Goal: Information Seeking & Learning: Learn about a topic

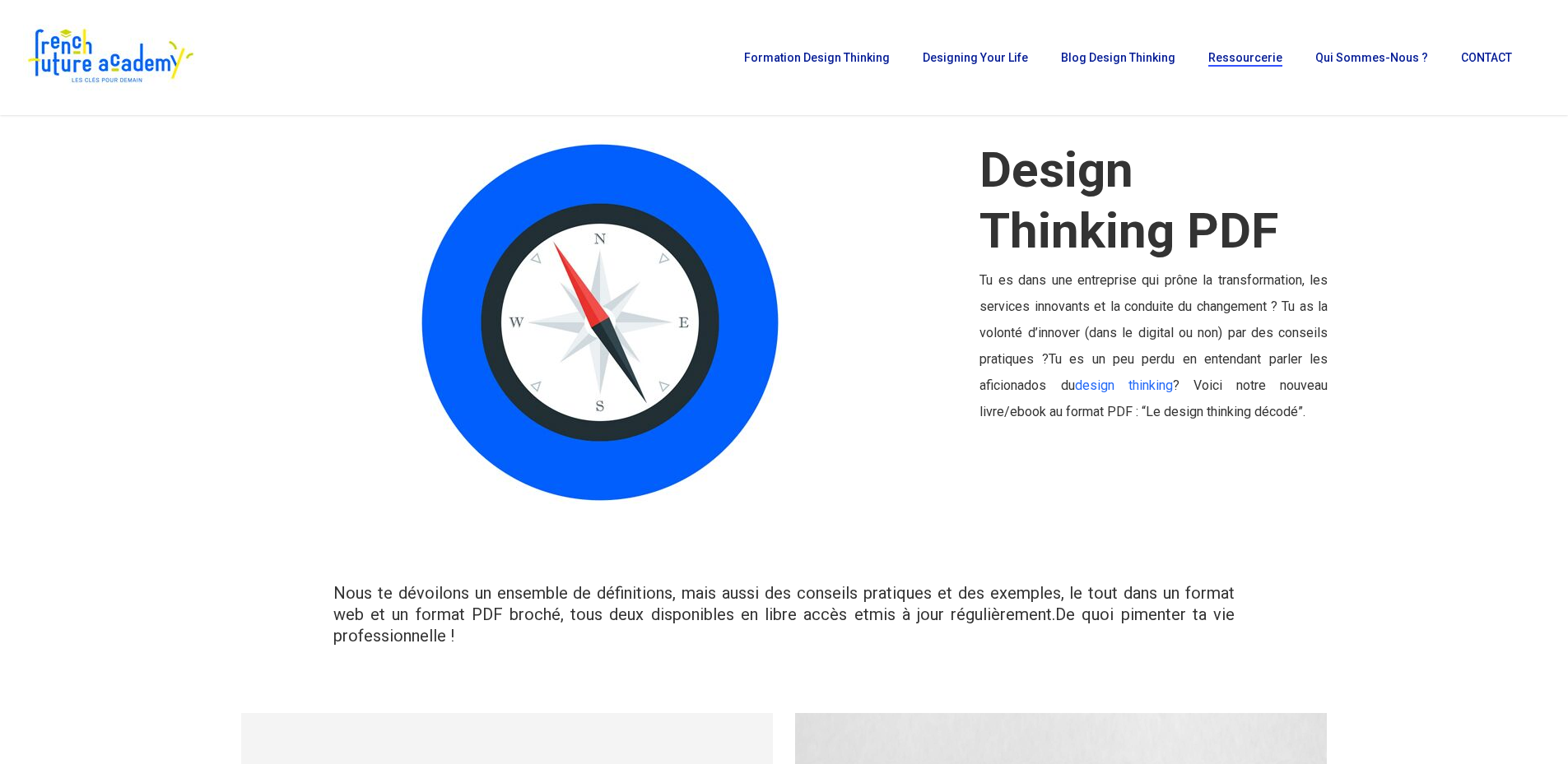
scroll to position [82, 0]
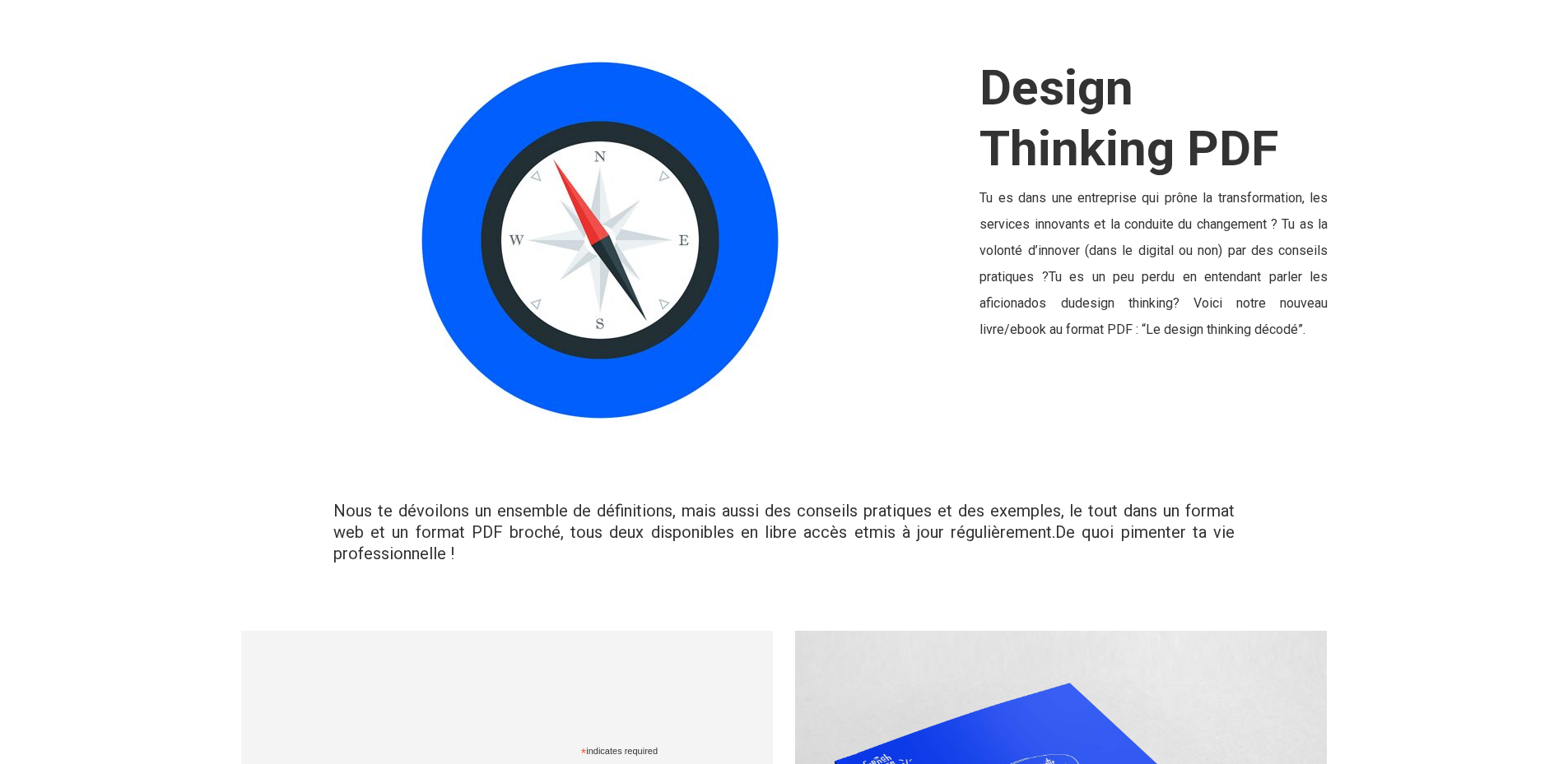
click at [1123, 299] on link "design thinking" at bounding box center [1123, 303] width 98 height 16
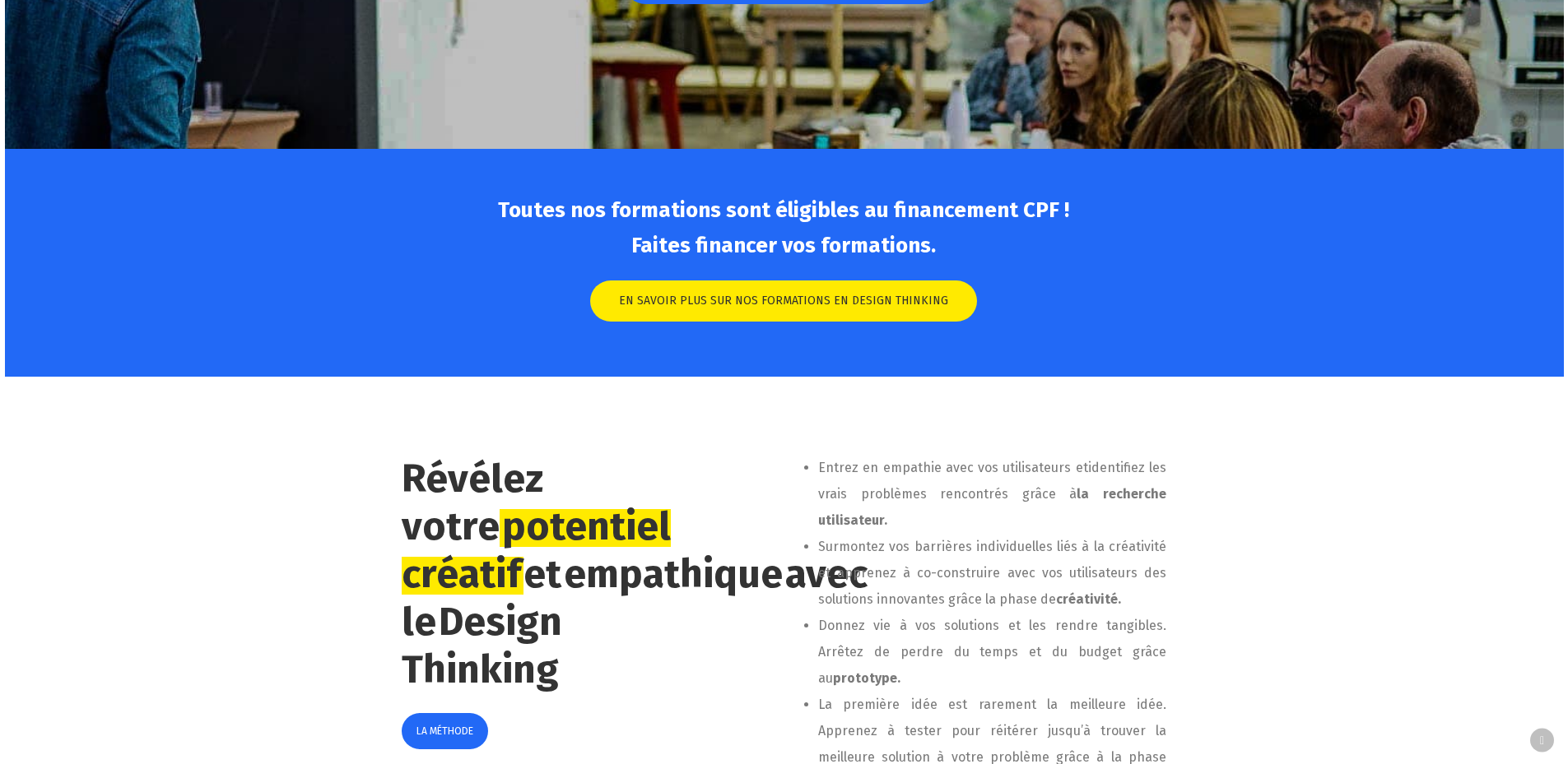
scroll to position [658, 0]
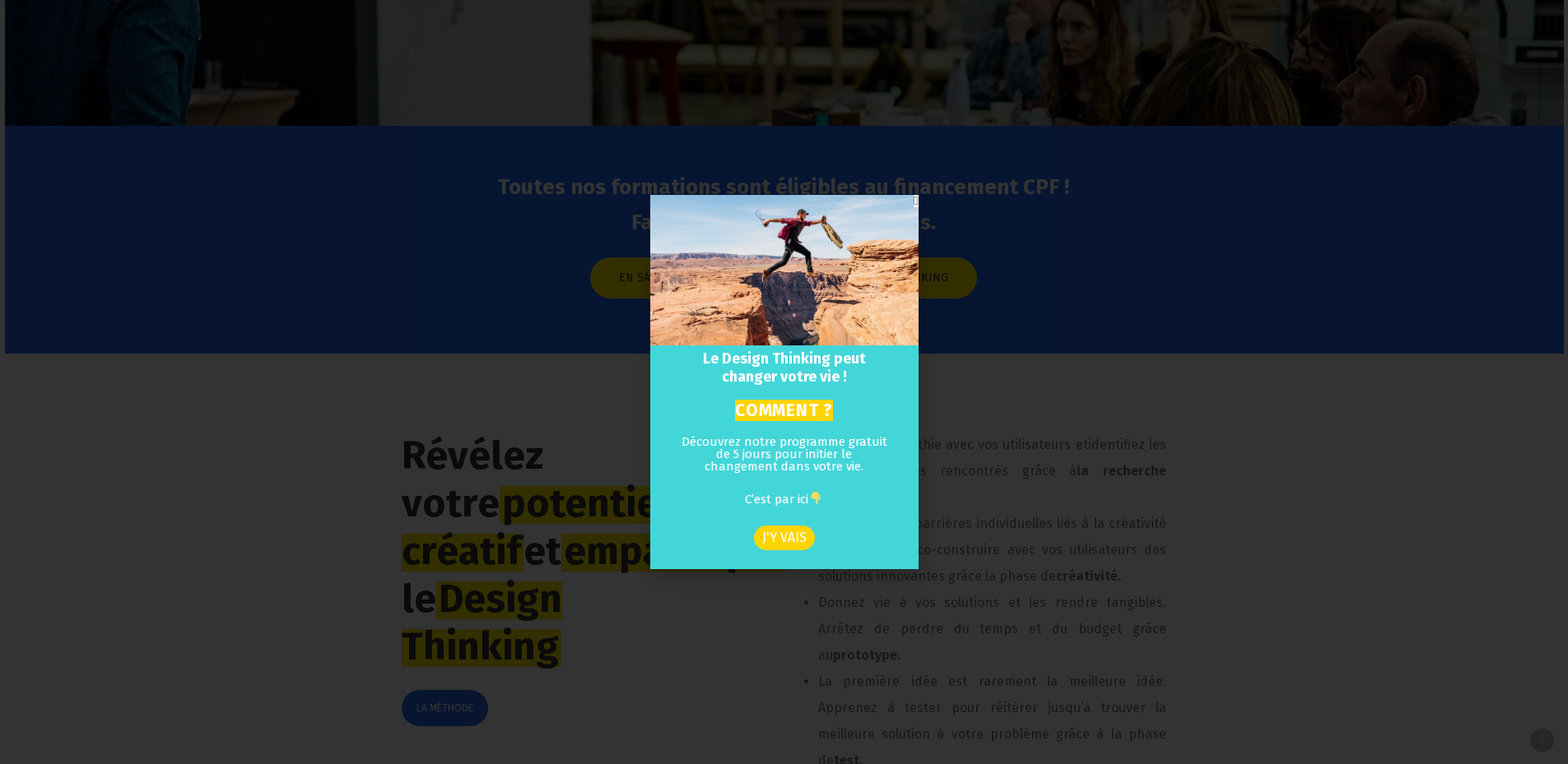
click at [914, 203] on icon "Close" at bounding box center [916, 201] width 4 height 12
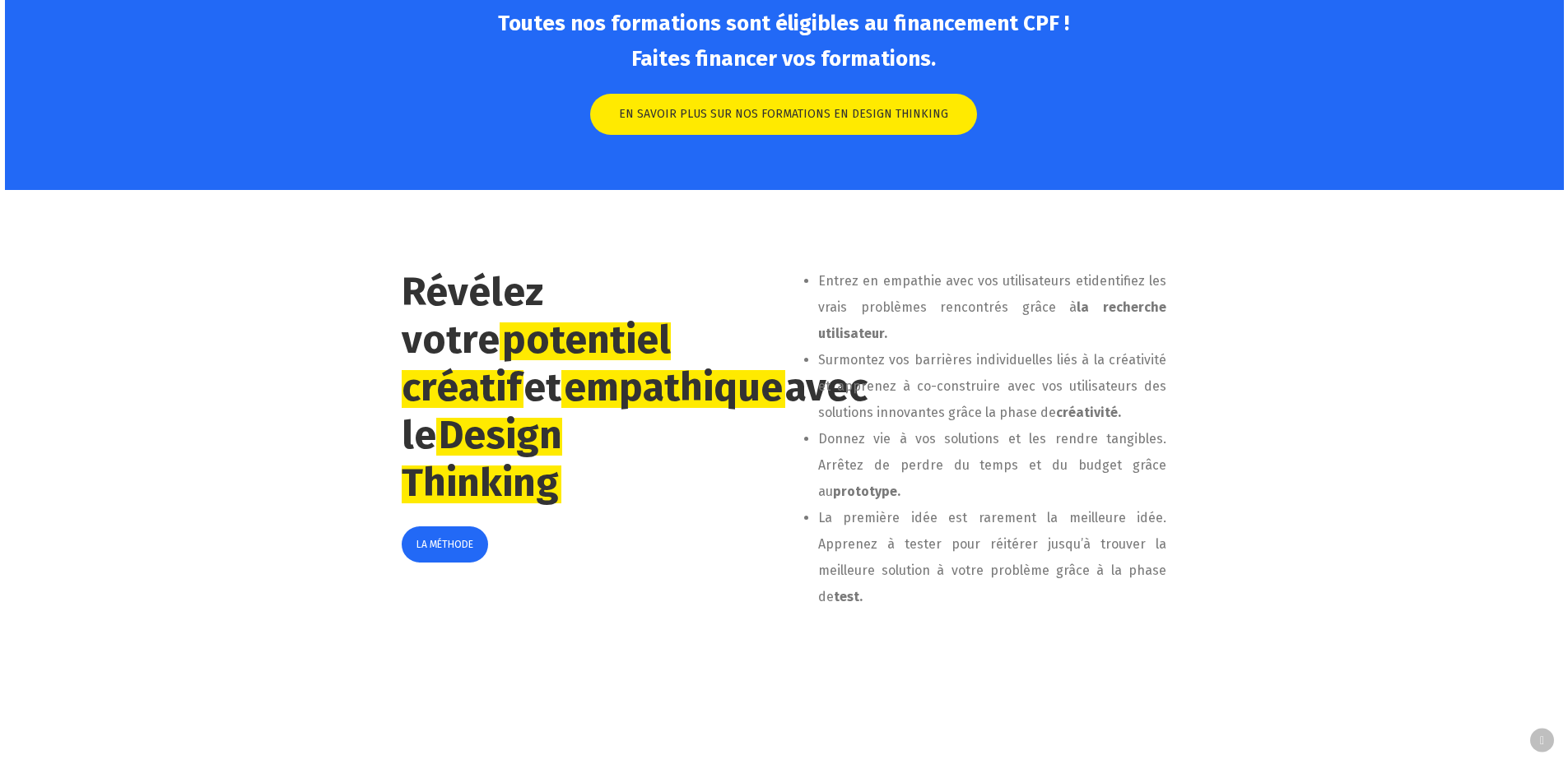
scroll to position [823, 0]
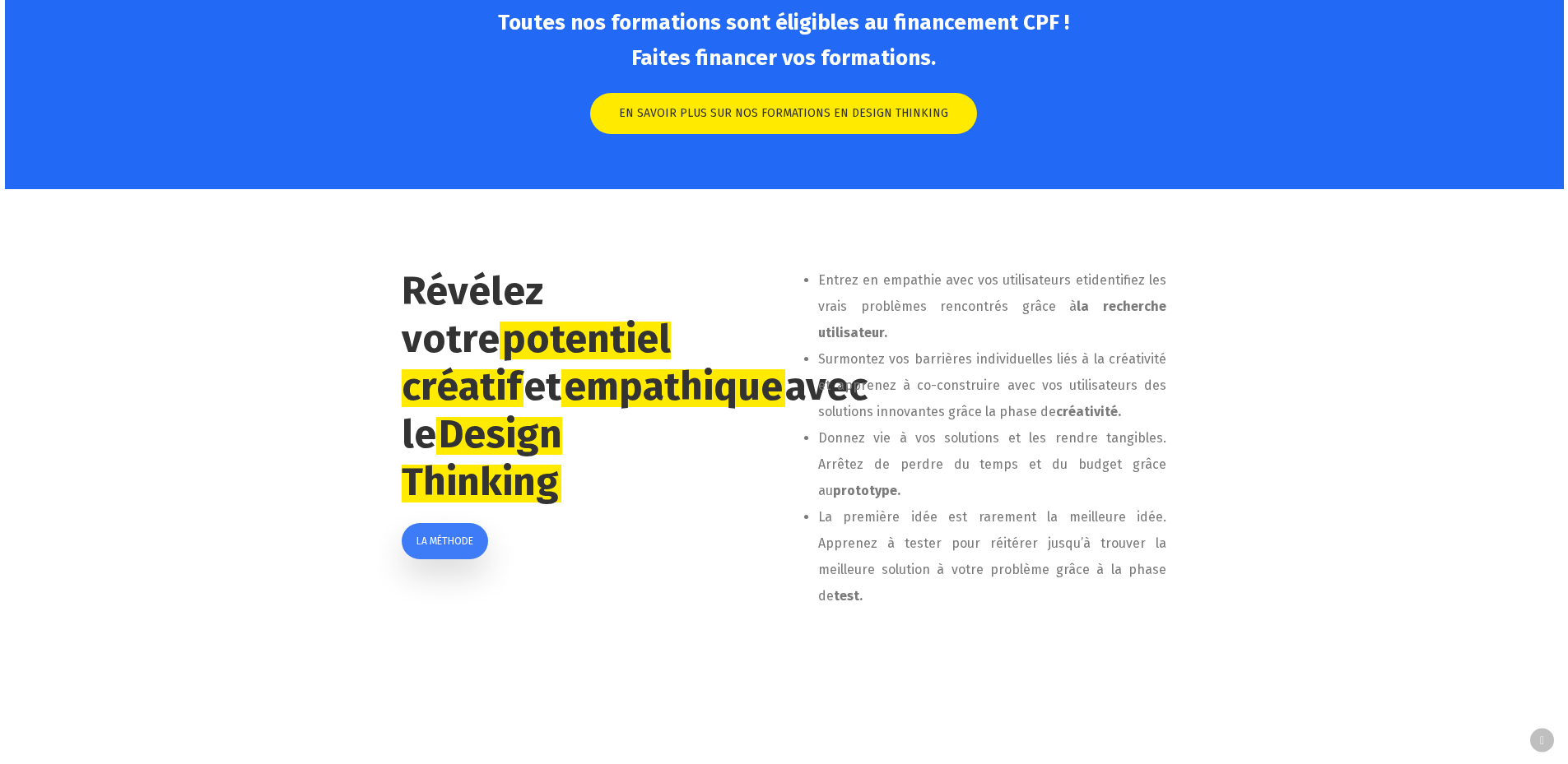
click at [442, 549] on span "LA MÉTHODE" at bounding box center [445, 541] width 57 height 16
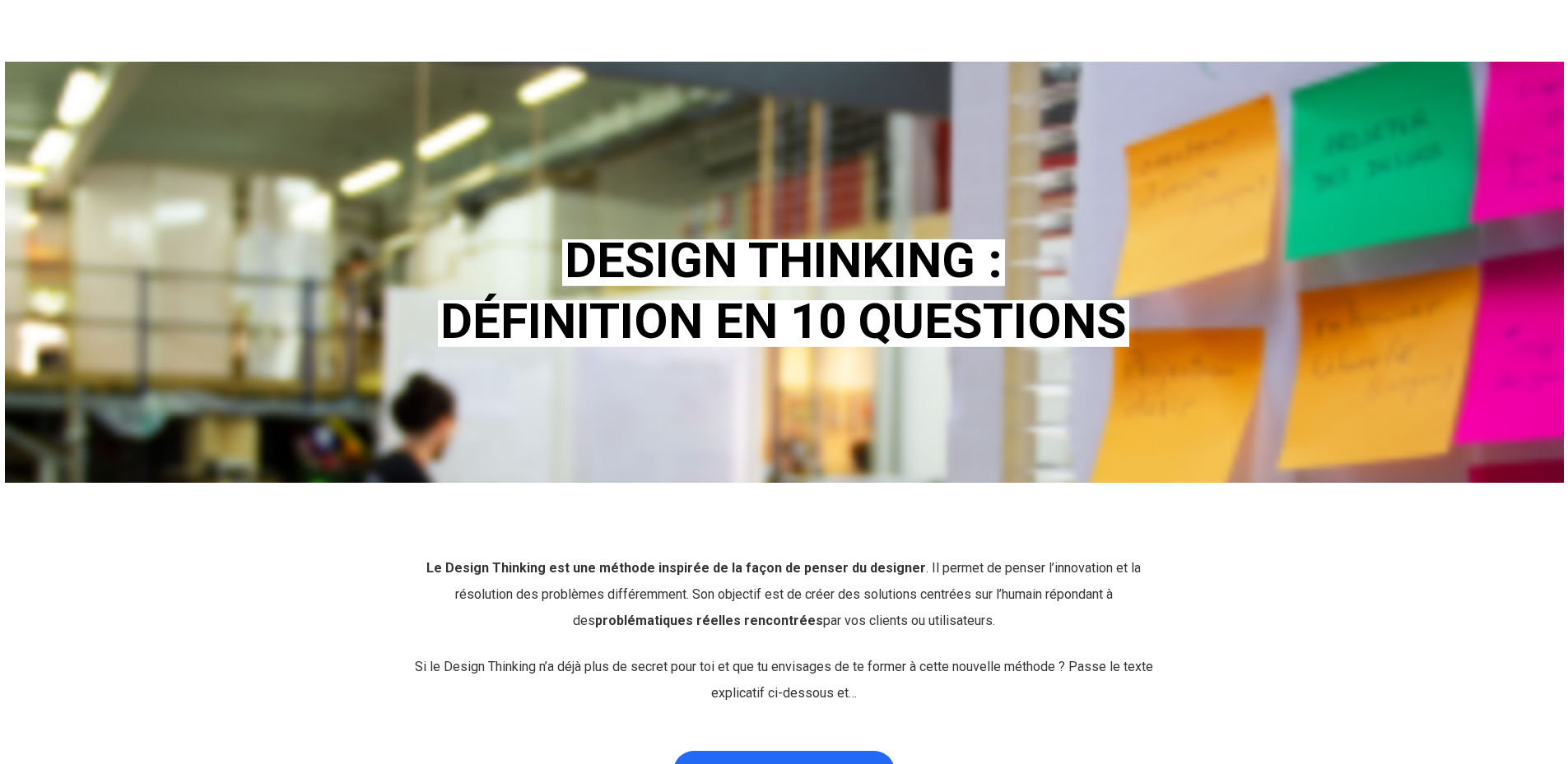
scroll to position [82, 0]
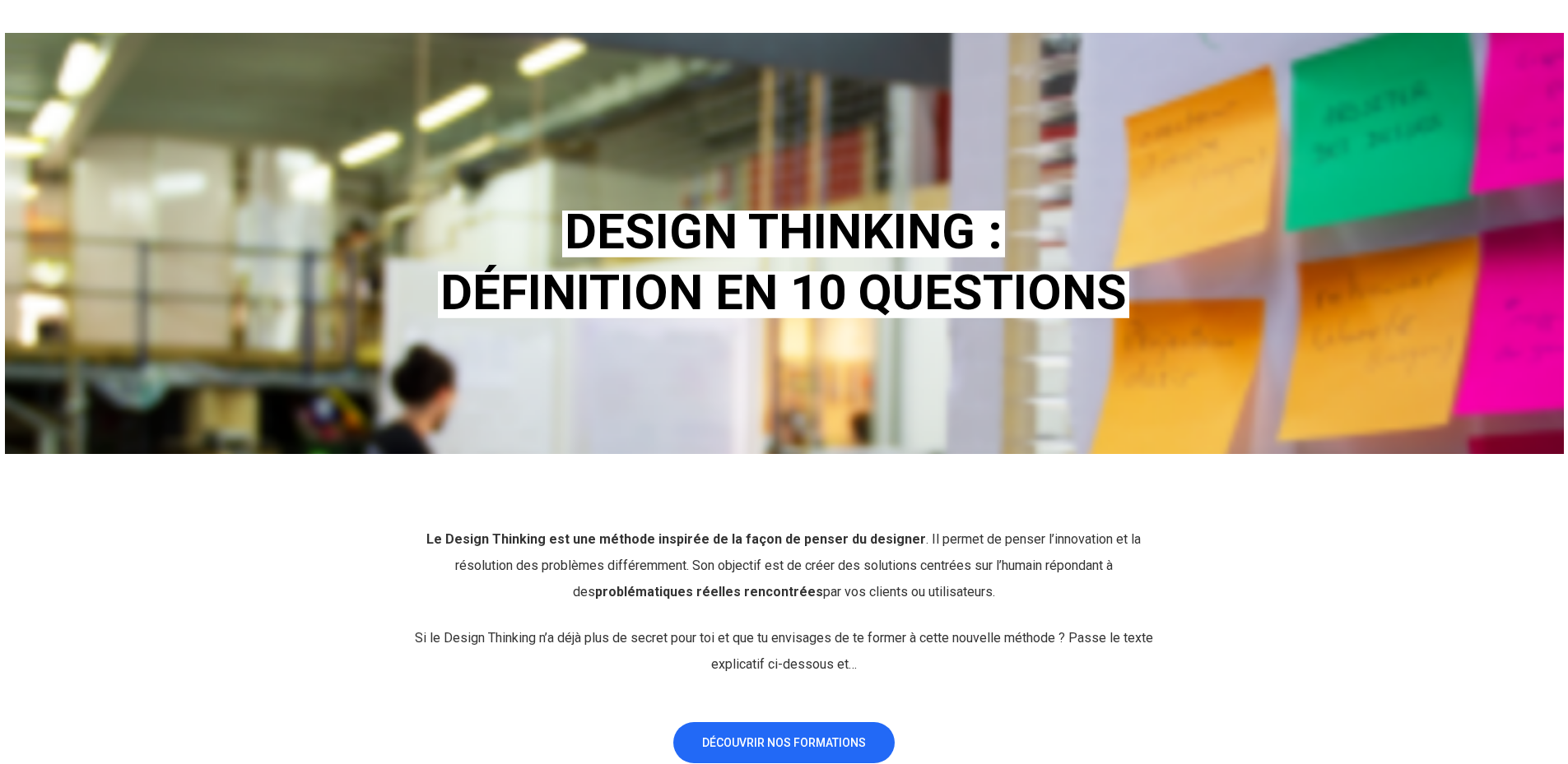
drag, startPoint x: 1019, startPoint y: 598, endPoint x: 680, endPoint y: 570, distance: 340.2
click at [680, 570] on p "Le Design Thinking est une méthode inspirée de la façon de penser du designer .…" at bounding box center [783, 576] width 747 height 99
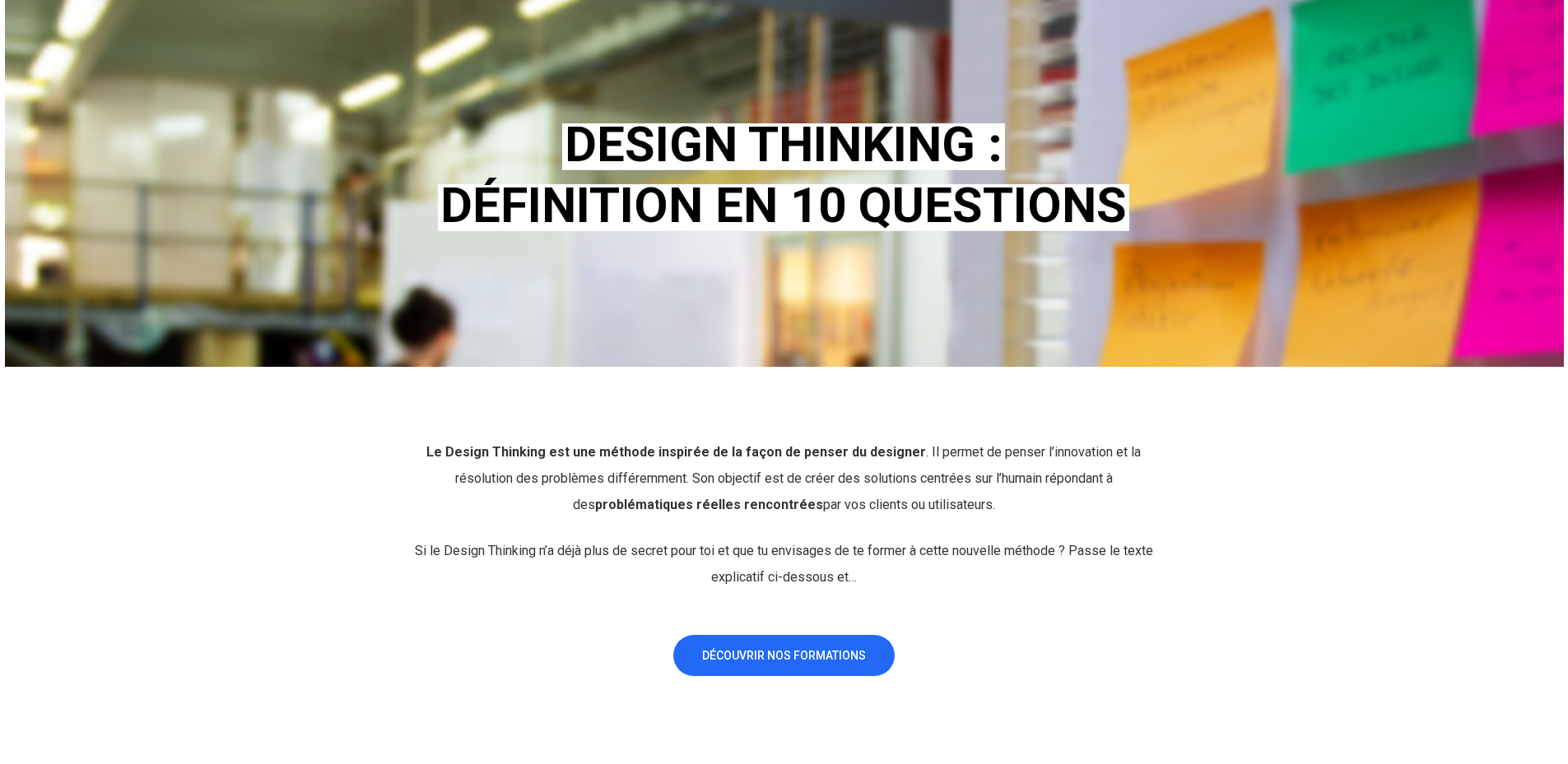
scroll to position [247, 0]
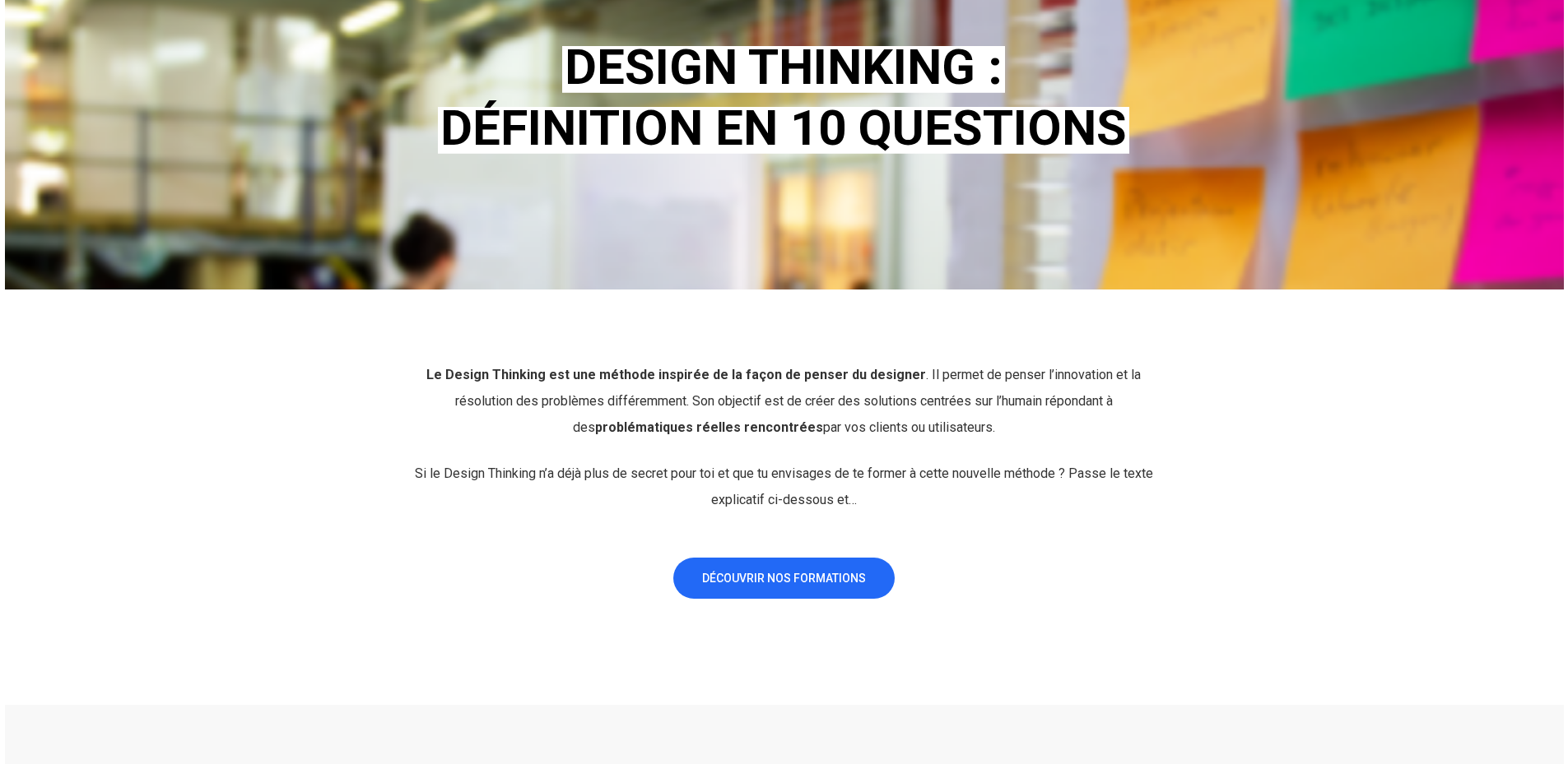
click at [821, 504] on p "Si le Design Thinking n’a déjà plus de secret pour toi et que tu envisages de t…" at bounding box center [783, 487] width 747 height 53
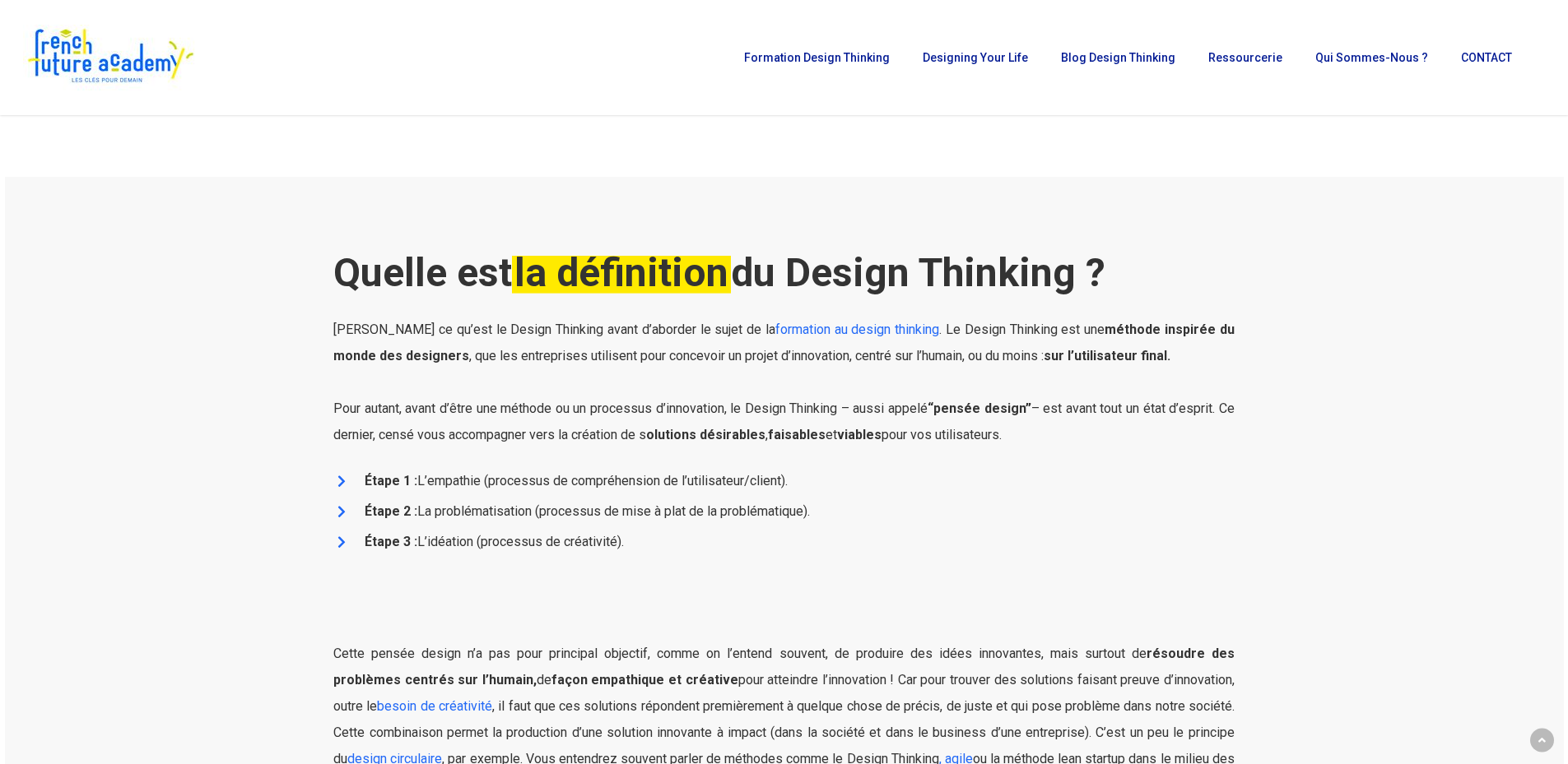
scroll to position [741, 0]
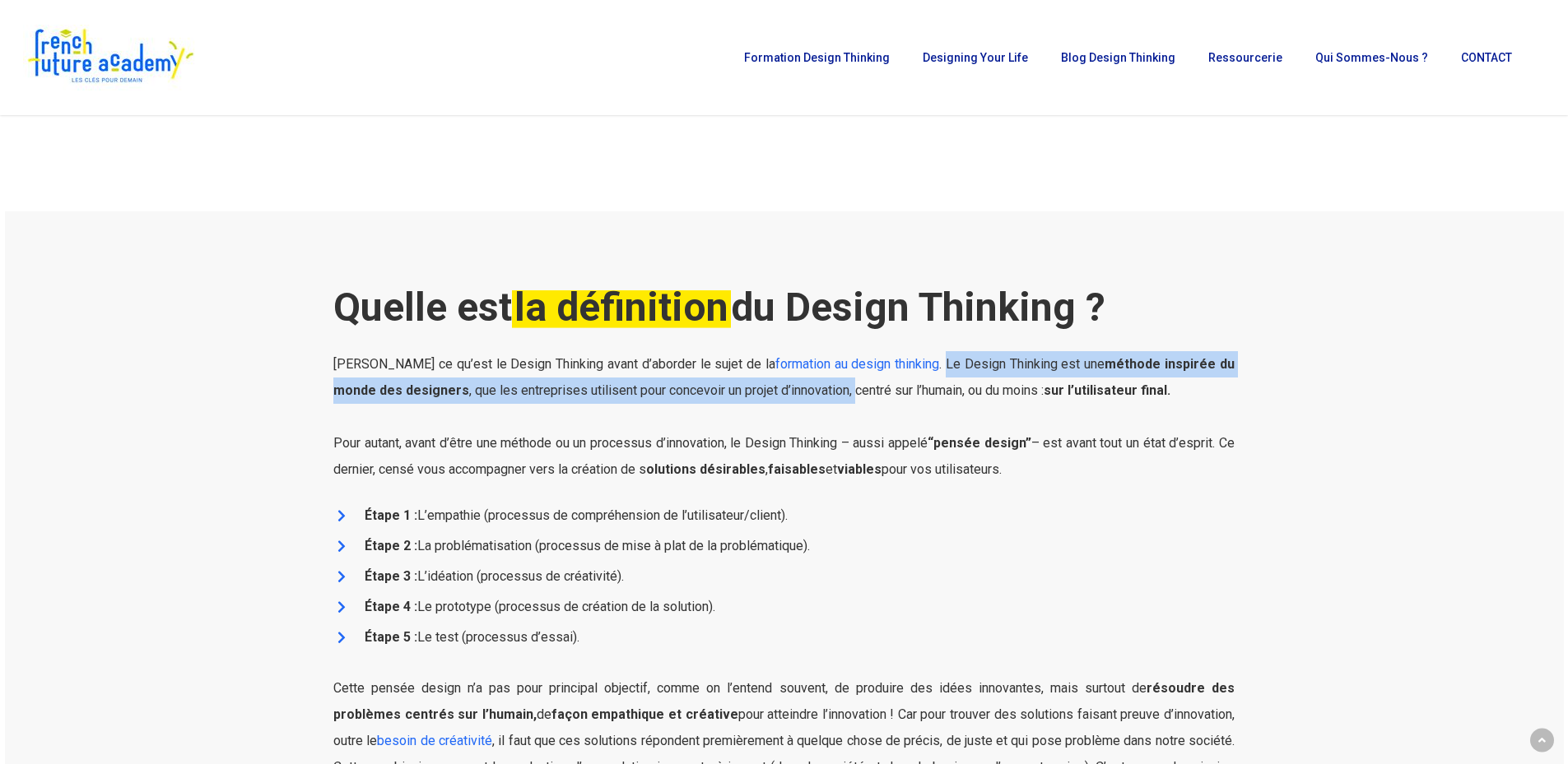
drag, startPoint x: 943, startPoint y: 365, endPoint x: 851, endPoint y: 396, distance: 97.1
click at [851, 396] on span ". Le Design Thinking est une méthode inspirée du monde des designers , que les …" at bounding box center [783, 377] width 901 height 42
click at [847, 398] on span ". Le Design Thinking est une méthode inspirée du monde des designers , que les …" at bounding box center [783, 377] width 901 height 42
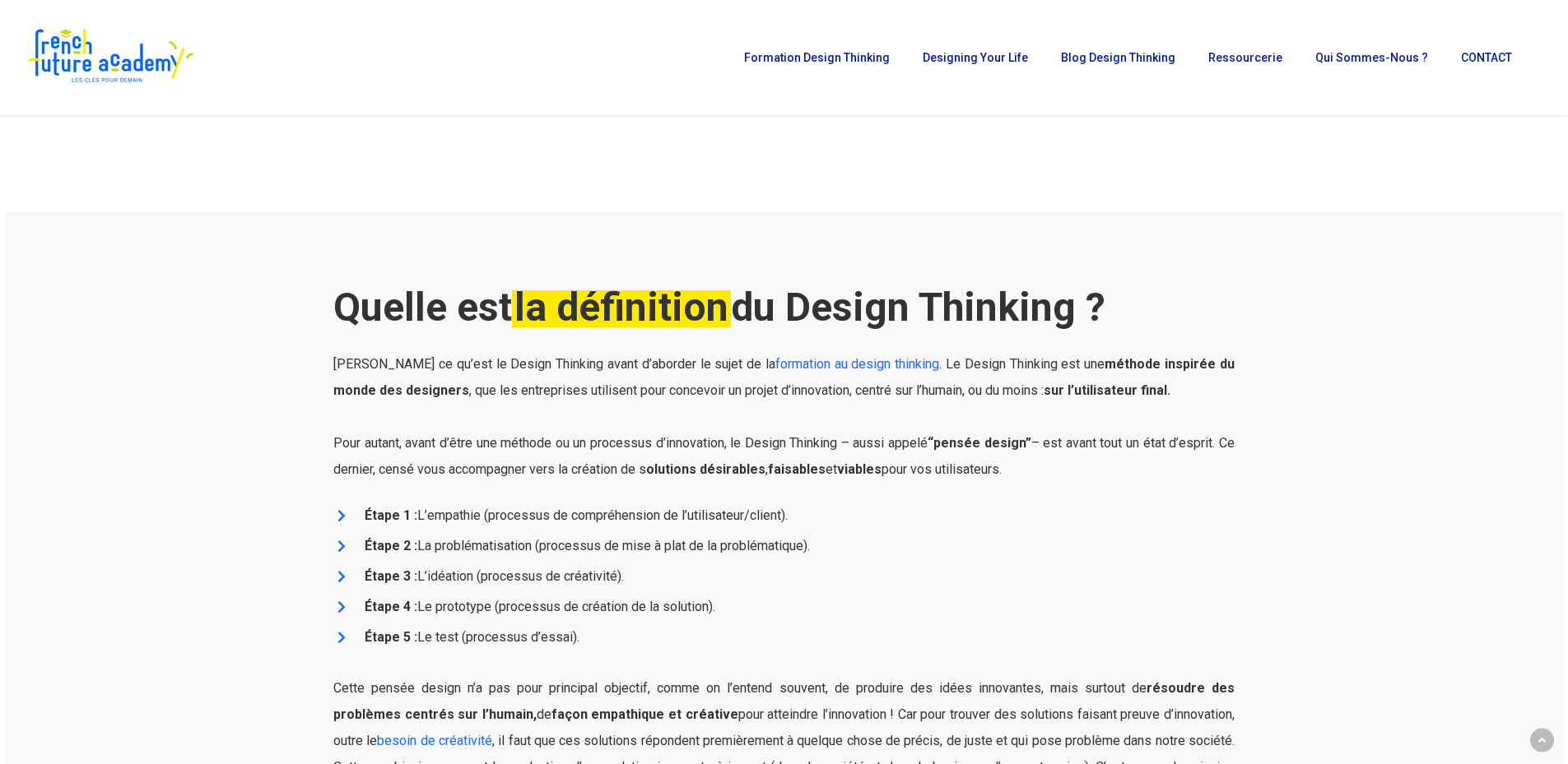
click at [924, 392] on span ". Le Design Thinking est une méthode inspirée du monde des designers , que les …" at bounding box center [783, 377] width 901 height 42
drag, startPoint x: 344, startPoint y: 451, endPoint x: 459, endPoint y: 443, distance: 115.3
click at [459, 443] on span "Pour autant, avant d’être une méthode ou un processus d’innovation, le Design T…" at bounding box center [783, 456] width 901 height 42
click at [543, 448] on span "Pour autant, avant d’être une méthode ou un processus d’innovation, le Design T…" at bounding box center [783, 456] width 901 height 42
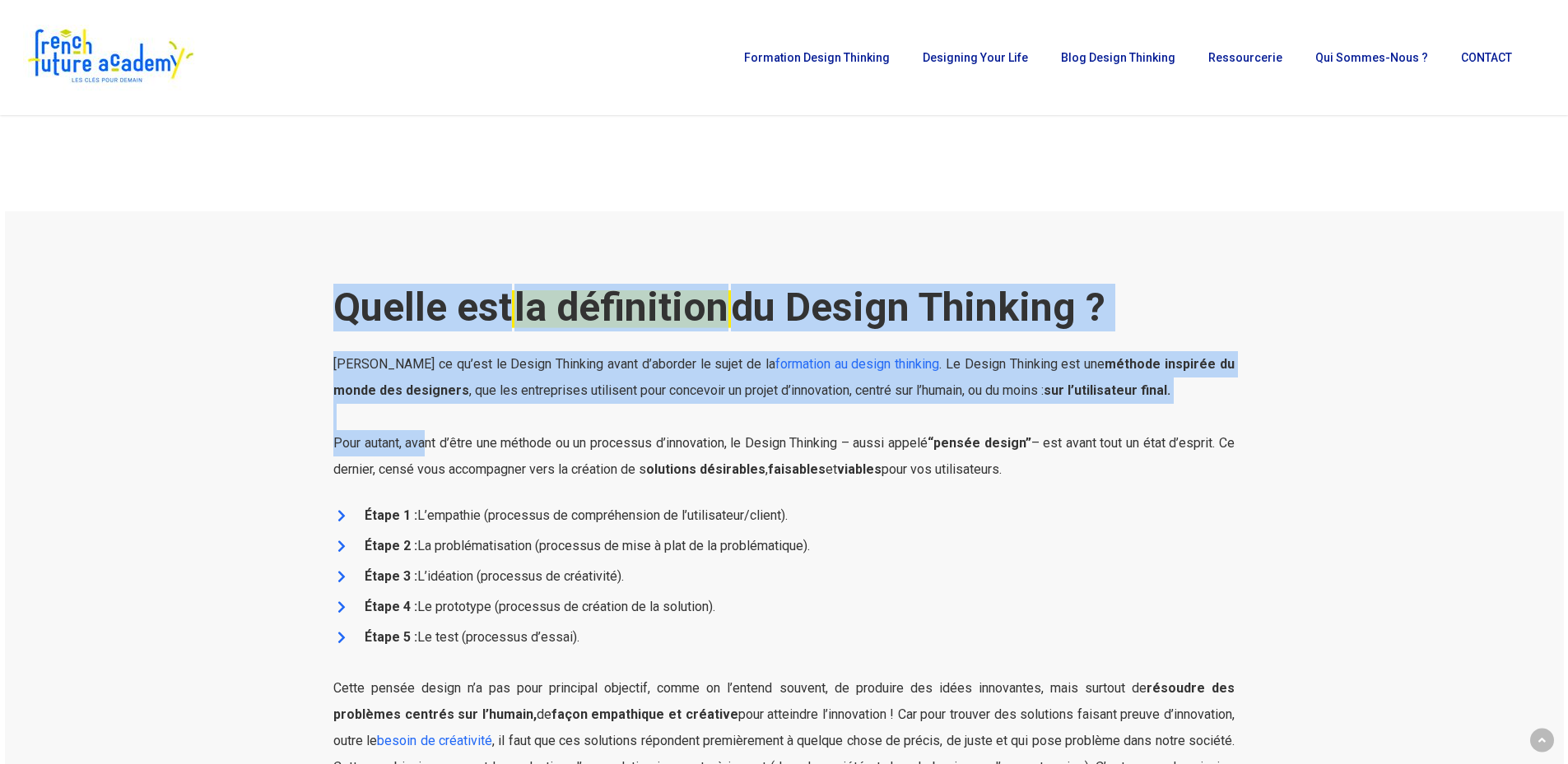
drag, startPoint x: 320, startPoint y: 445, endPoint x: 429, endPoint y: 444, distance: 109.0
click at [429, 444] on div "Quelle est la définition du Design Thinking ? Définissons ce qu’est le Design T…" at bounding box center [783, 535] width 1108 height 648
click at [429, 444] on span "Pour autant, avant d’être une méthode ou un processus d’innovation, le Design T…" at bounding box center [783, 456] width 901 height 42
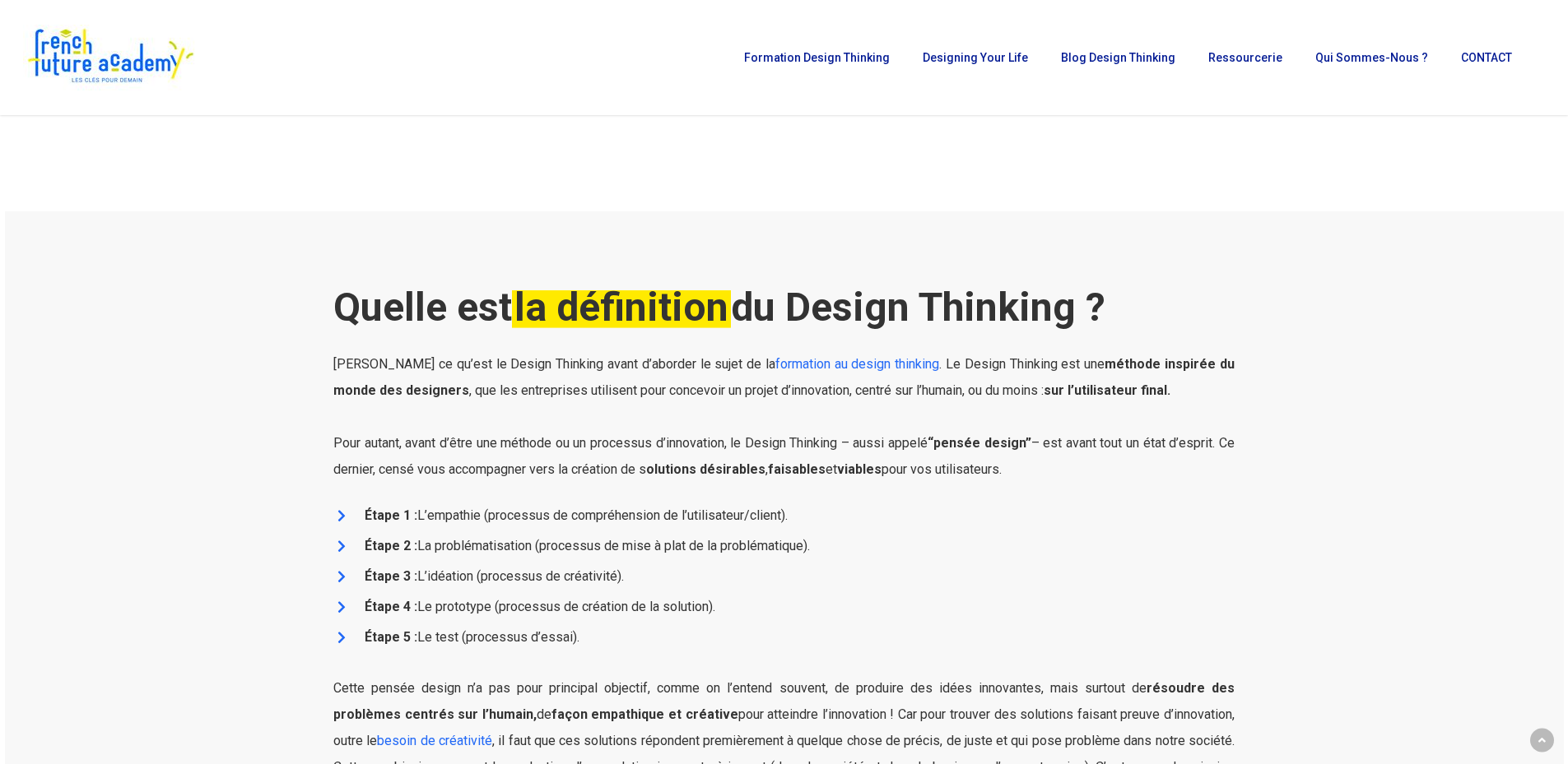
drag, startPoint x: 331, startPoint y: 446, endPoint x: 1039, endPoint y: 464, distance: 708.2
click at [1039, 464] on div "Quelle est la définition du Design Thinking ? Définissons ce qu’est le Design T…" at bounding box center [784, 572] width 919 height 576
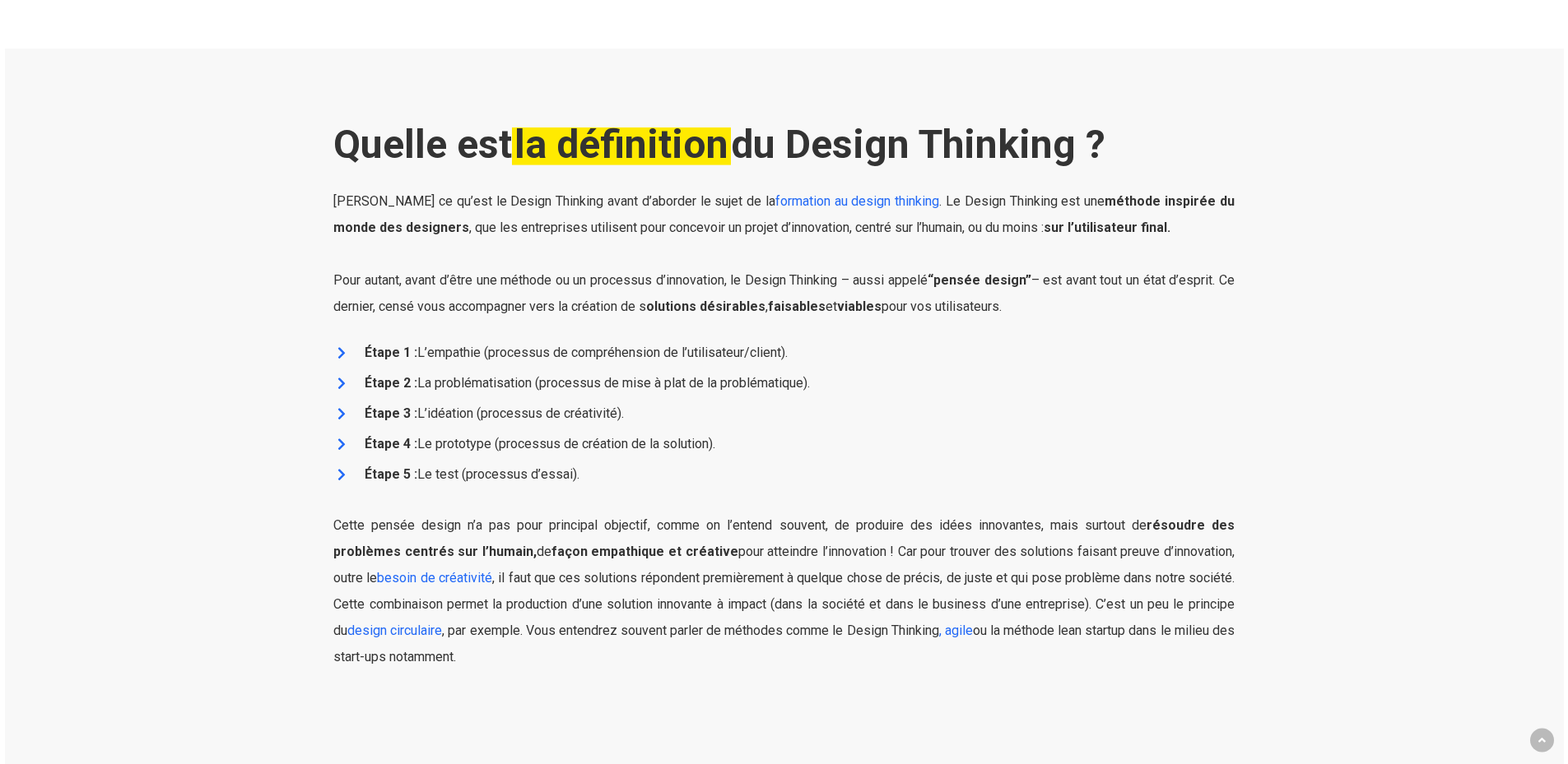
scroll to position [905, 0]
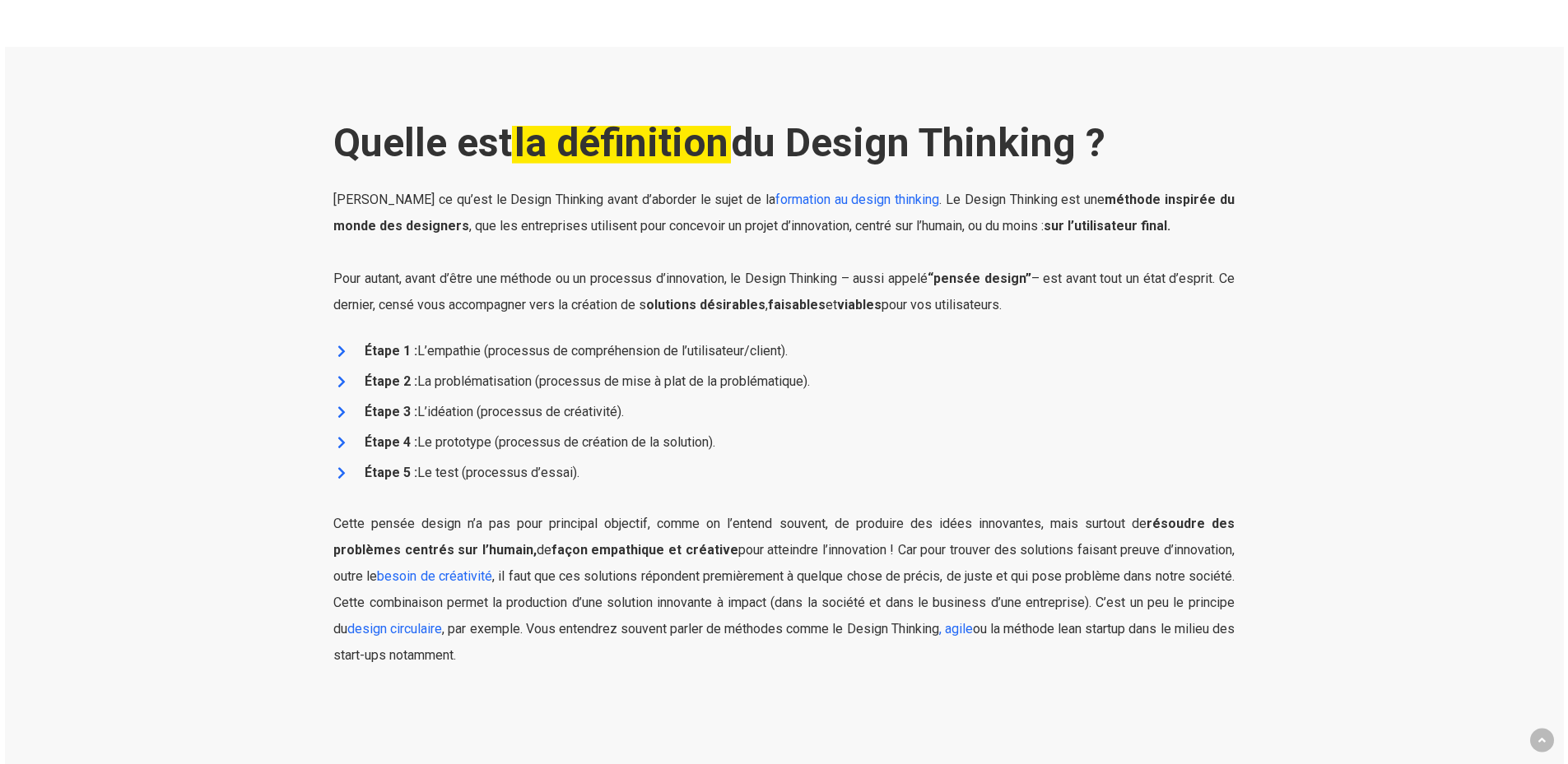
copy span "Pour autant, avant d’être une méthode ou un processus d’innovation, le Design T…"
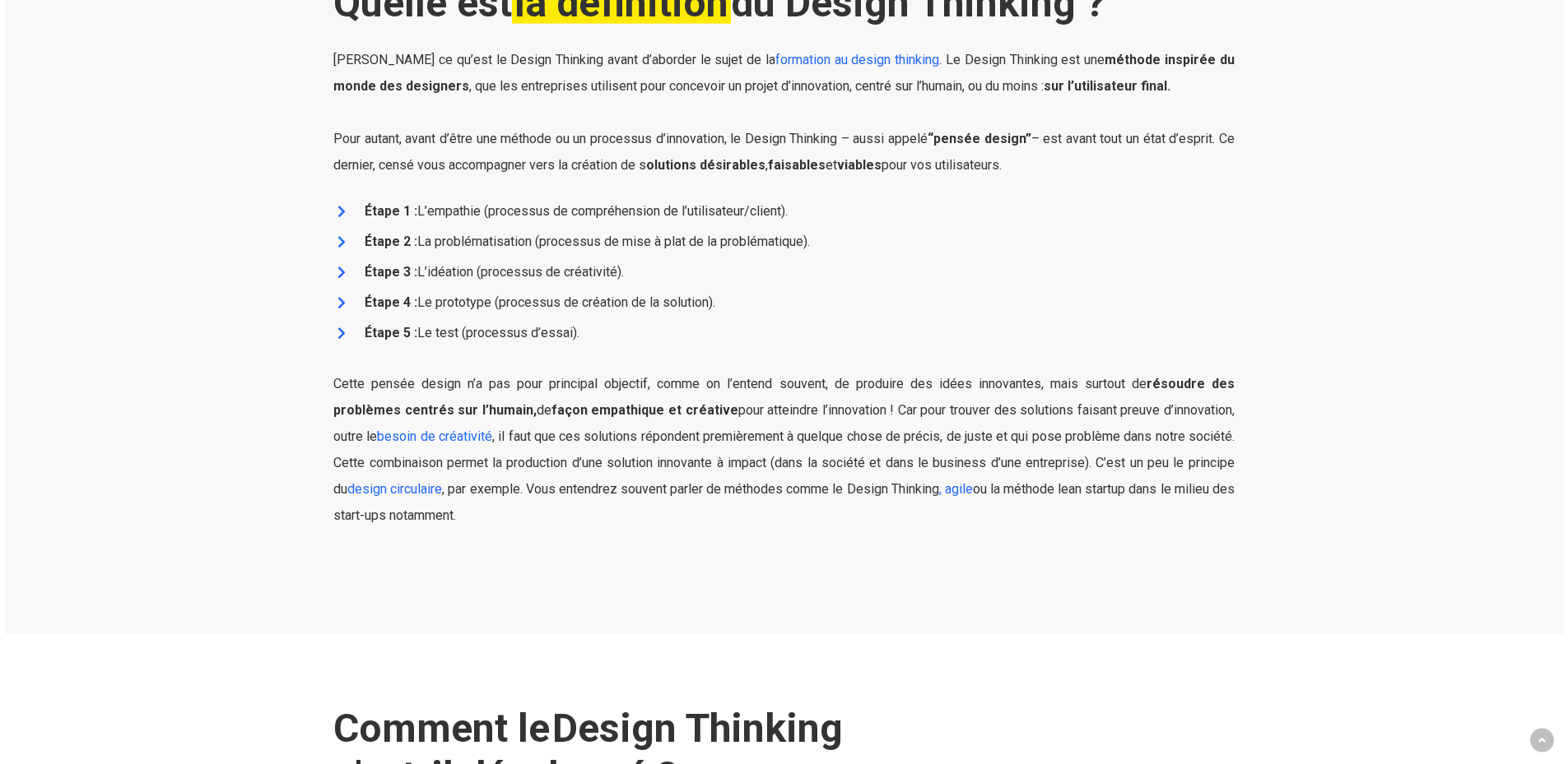
scroll to position [1069, 0]
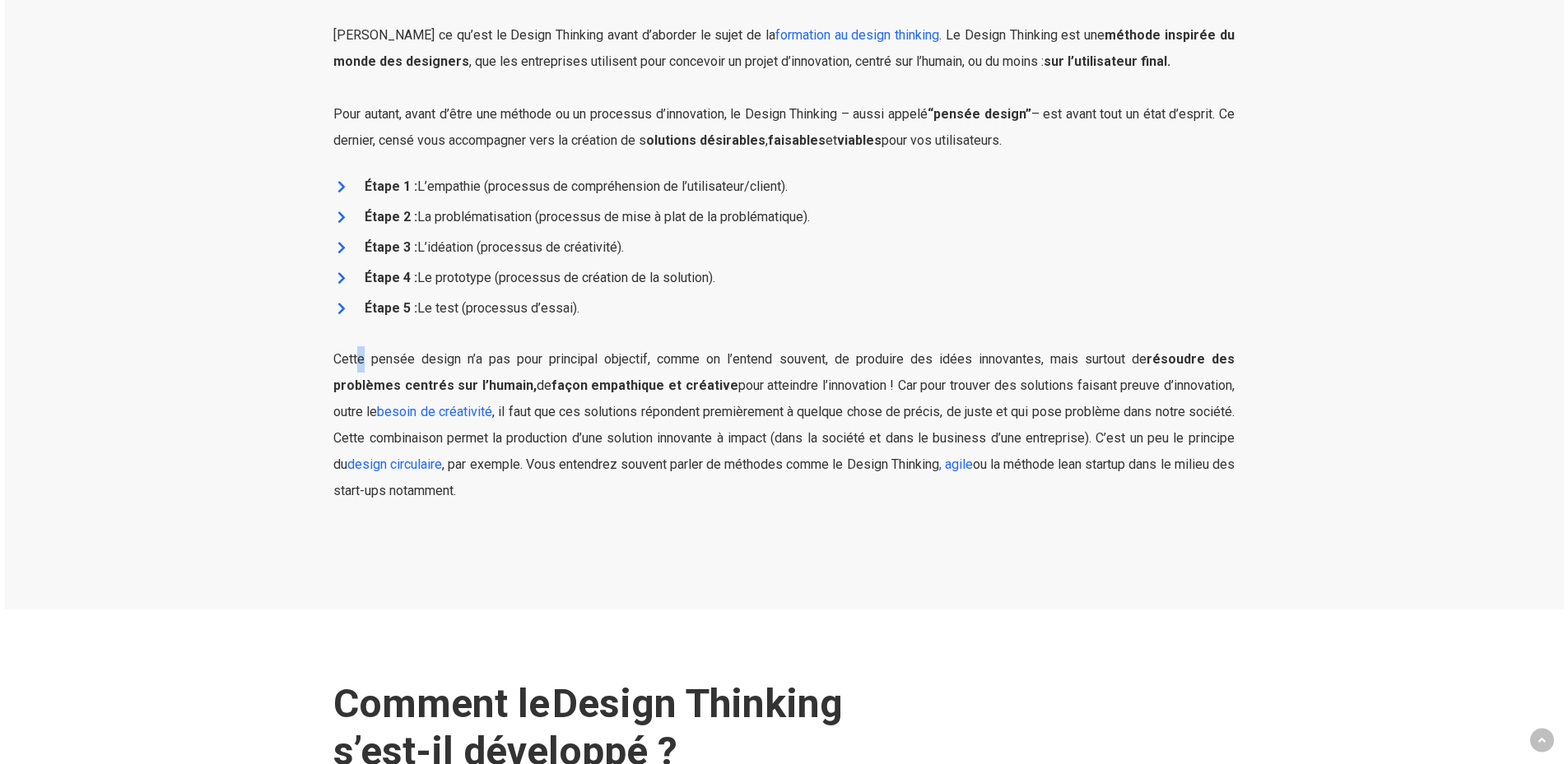
click at [362, 375] on p "Cette pensée design n’a pas pour principal objectif, comme on l’entend souvent,…" at bounding box center [783, 438] width 901 height 184
click at [331, 369] on div "Quelle est la définition du Design Thinking ? Définissons ce qu’est le Design T…" at bounding box center [784, 243] width 919 height 576
click at [389, 361] on span "Cette pensée design n’a pas pour principal objectif, comme on l’entend souvent,…" at bounding box center [783, 412] width 901 height 121
click at [341, 361] on span "Cette pensée design n’a pas pour principal objectif, comme on l’entend souvent,…" at bounding box center [783, 412] width 901 height 121
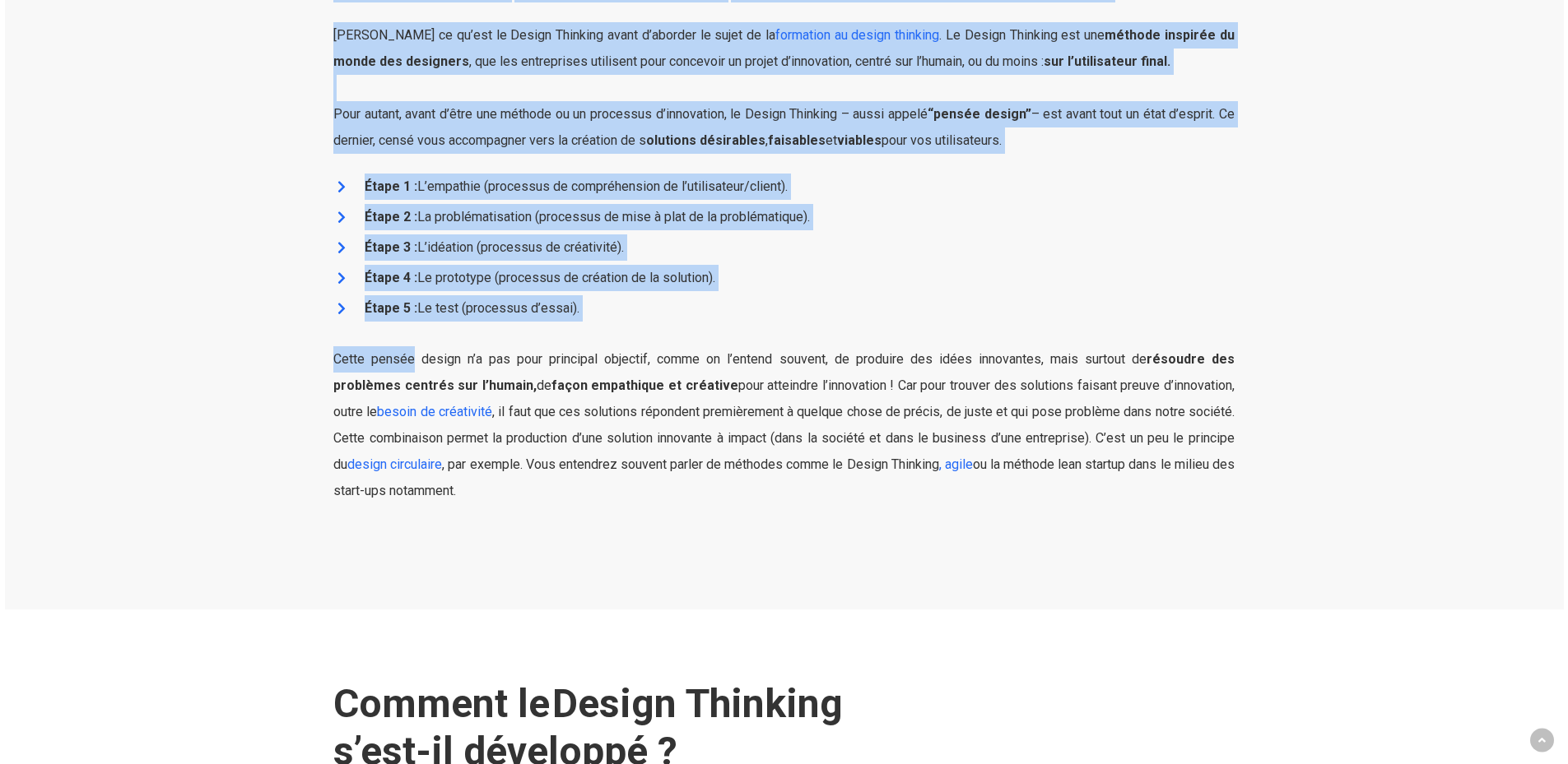
drag, startPoint x: 318, startPoint y: 359, endPoint x: 415, endPoint y: 361, distance: 97.0
click at [415, 361] on div "Quelle est la définition du Design Thinking ? Définissons ce qu’est le Design T…" at bounding box center [783, 206] width 1108 height 648
click at [453, 420] on link "besoin de créativité" at bounding box center [434, 412] width 115 height 16
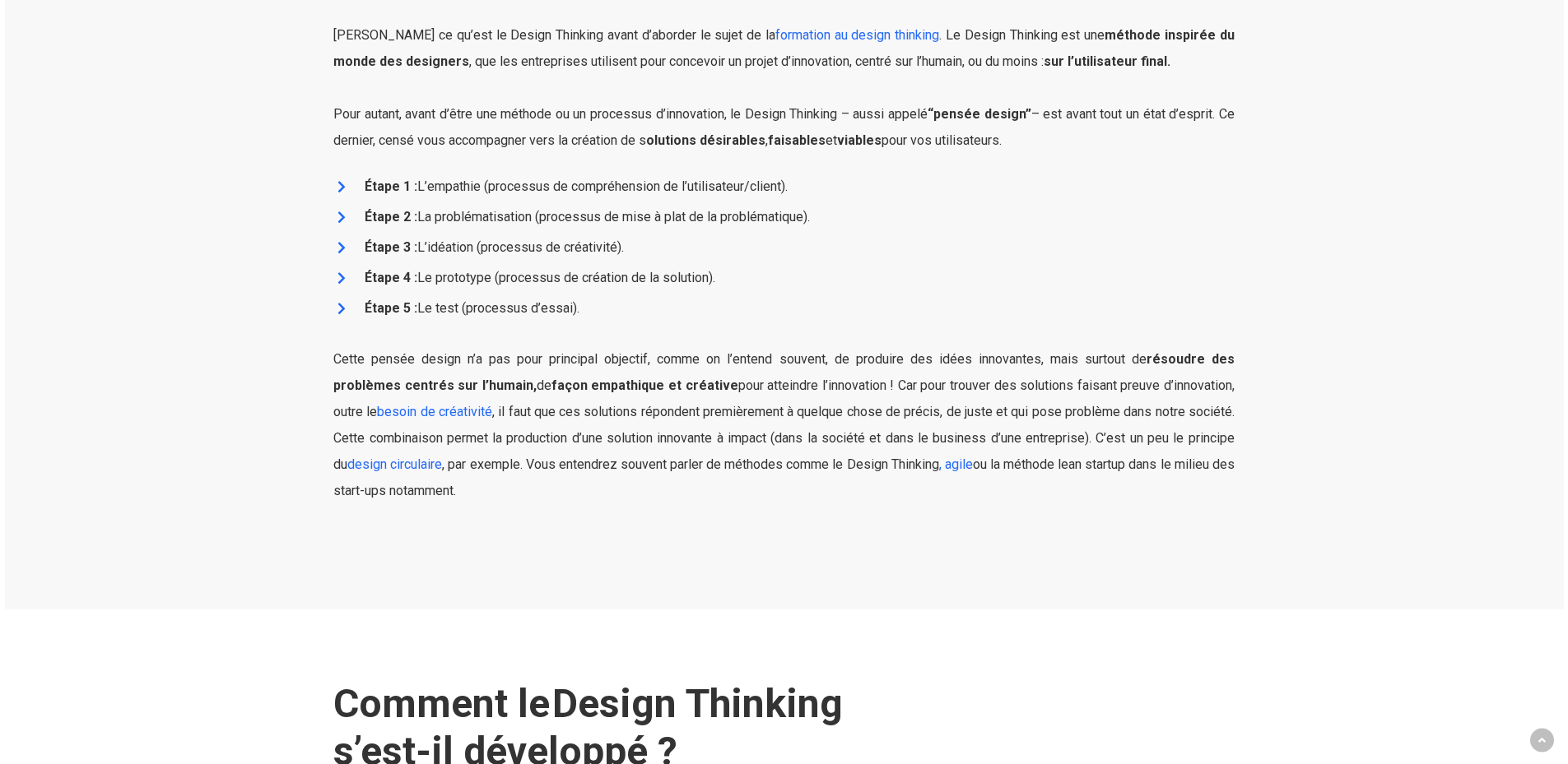
click at [688, 432] on span "Cette pensée design n’a pas pour principal objectif, comme on l’entend souvent,…" at bounding box center [783, 412] width 901 height 121
drag, startPoint x: 333, startPoint y: 360, endPoint x: 918, endPoint y: 491, distance: 599.5
click at [918, 491] on p "Cette pensée design n’a pas pour principal objectif, comme on l’entend souvent,…" at bounding box center [783, 438] width 901 height 184
copy p "Cette pensée design n’a pas pour principal objectif, comme on l’entend souvent,…"
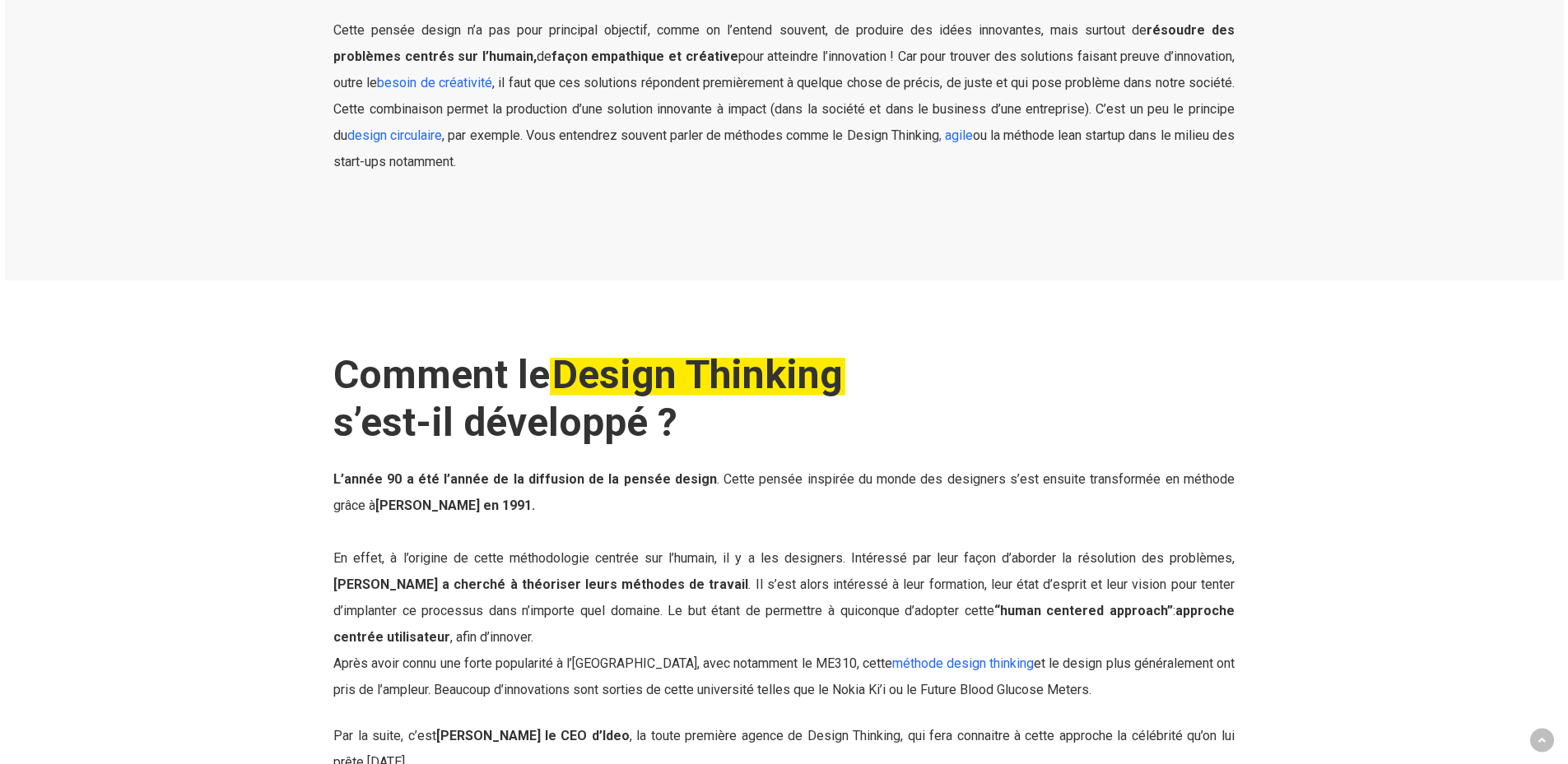
scroll to position [1563, 0]
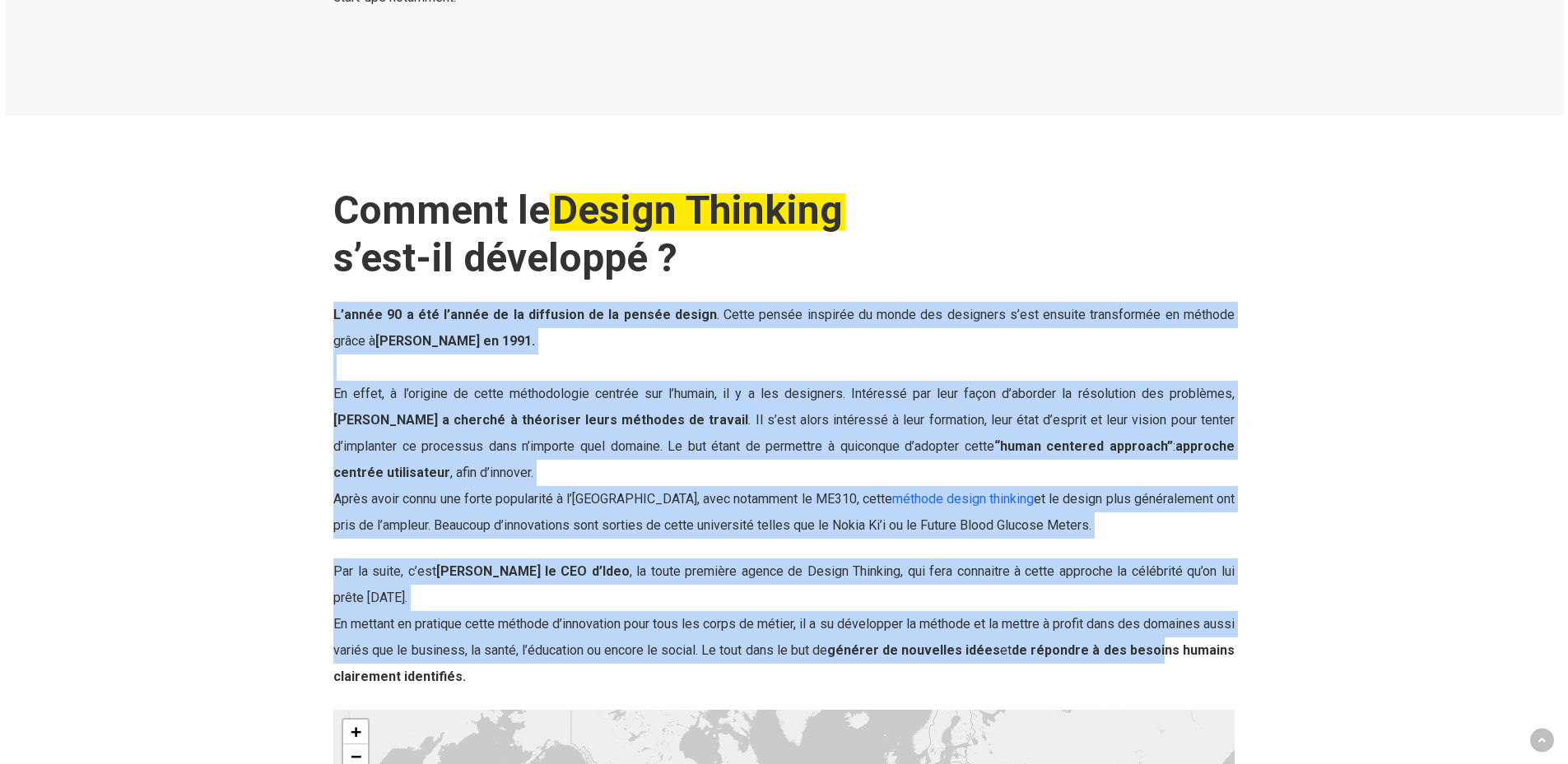
drag, startPoint x: 333, startPoint y: 311, endPoint x: 897, endPoint y: 561, distance: 616.9
click at [1217, 655] on div "L’année 90 a été l’année de la diffusion de la pensée design . Cette pensée ins…" at bounding box center [783, 496] width 901 height 388
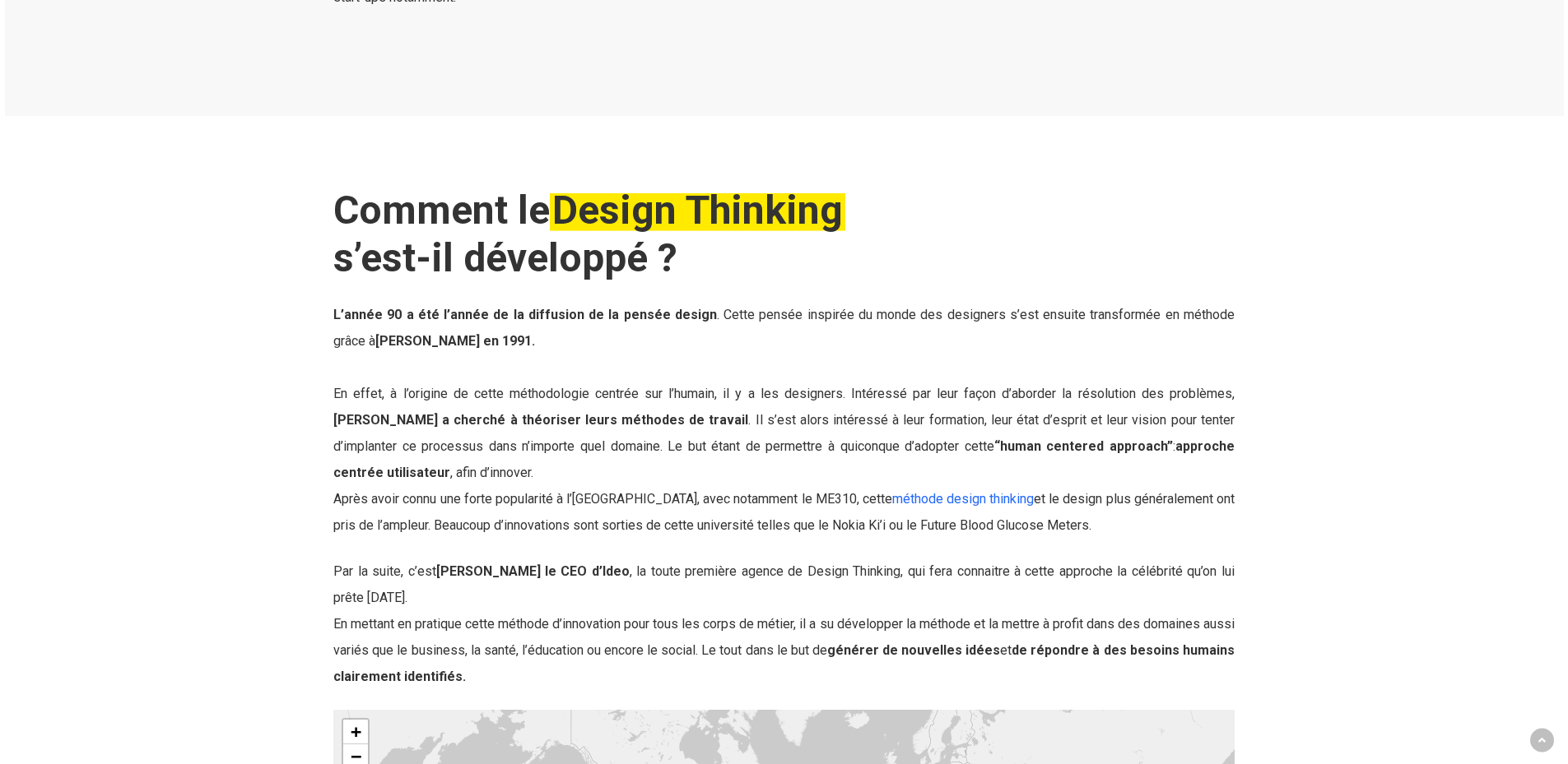
click at [340, 243] on b "Comment le Design Thinking s’est-il développé ?" at bounding box center [588, 234] width 511 height 94
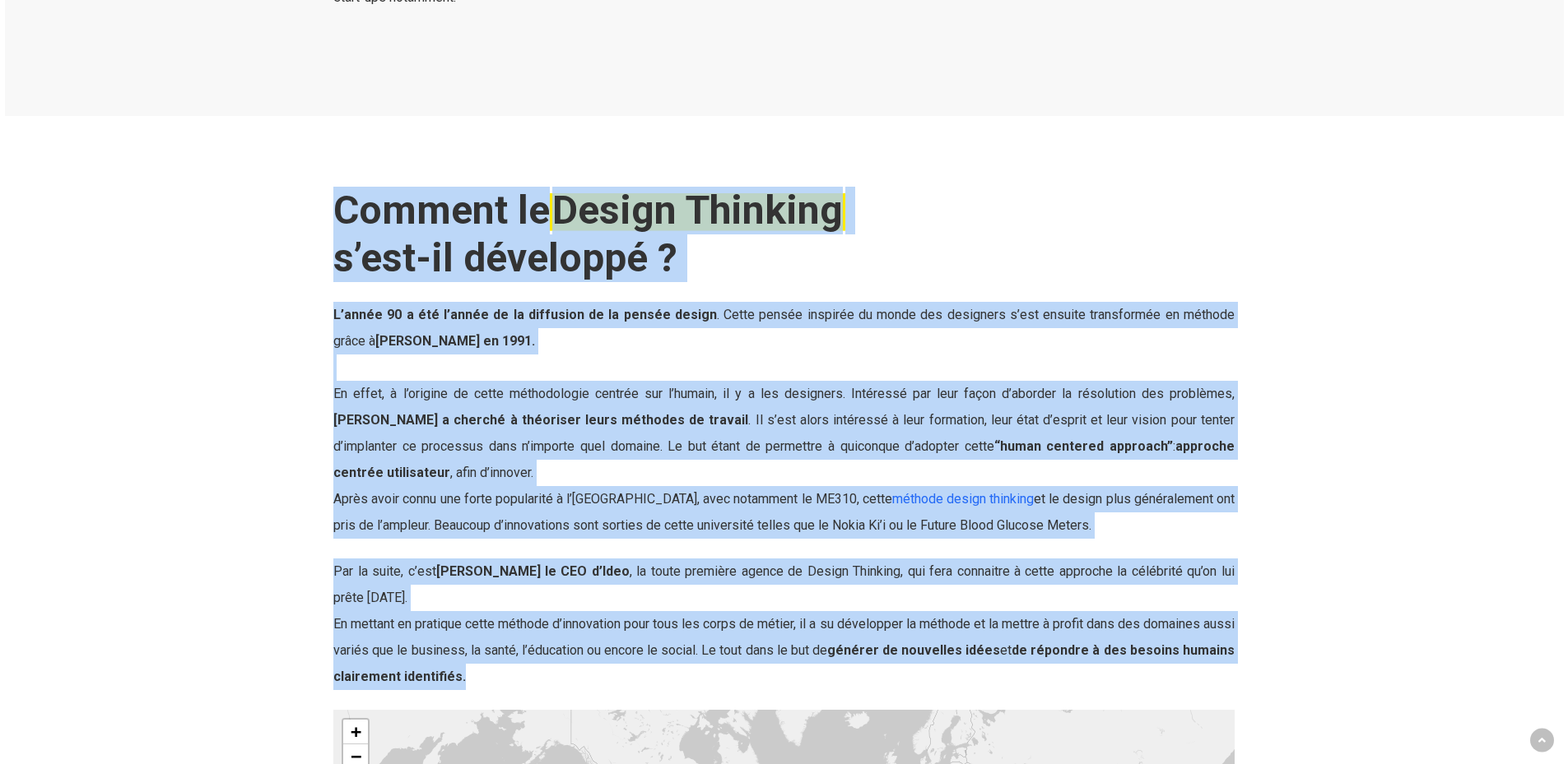
drag, startPoint x: 335, startPoint y: 200, endPoint x: 571, endPoint y: 671, distance: 526.8
click at [571, 671] on div "Comment le Design Thinking s’est-il développé ? L’année 90 a été l’année de la …" at bounding box center [783, 725] width 901 height 1076
copy div "Comment le Design Thinking s’est-il développé ? L’année 90 a été l’année de la …"
click at [609, 445] on span "En effet, à l’origine de cette méthodologie centrée sur l’humain, il y a les de…" at bounding box center [783, 433] width 901 height 94
click at [610, 445] on span "En effet, à l’origine de cette méthodologie centrée sur l’humain, il y a les de…" at bounding box center [783, 433] width 901 height 94
